Goal: Find specific page/section: Find specific page/section

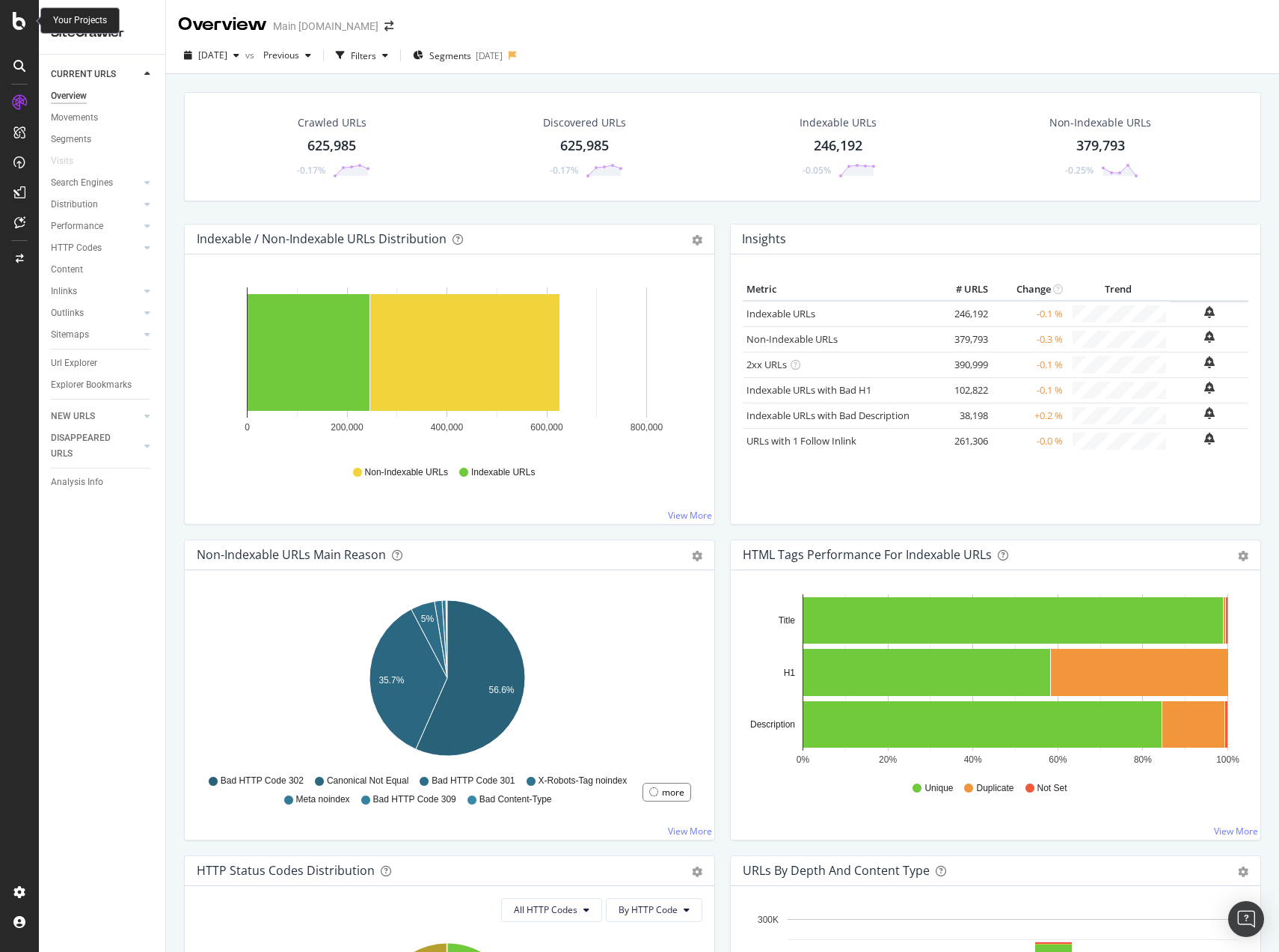
click at [19, 27] on icon at bounding box center [19, 20] width 13 height 18
